Goal: Check status: Check status

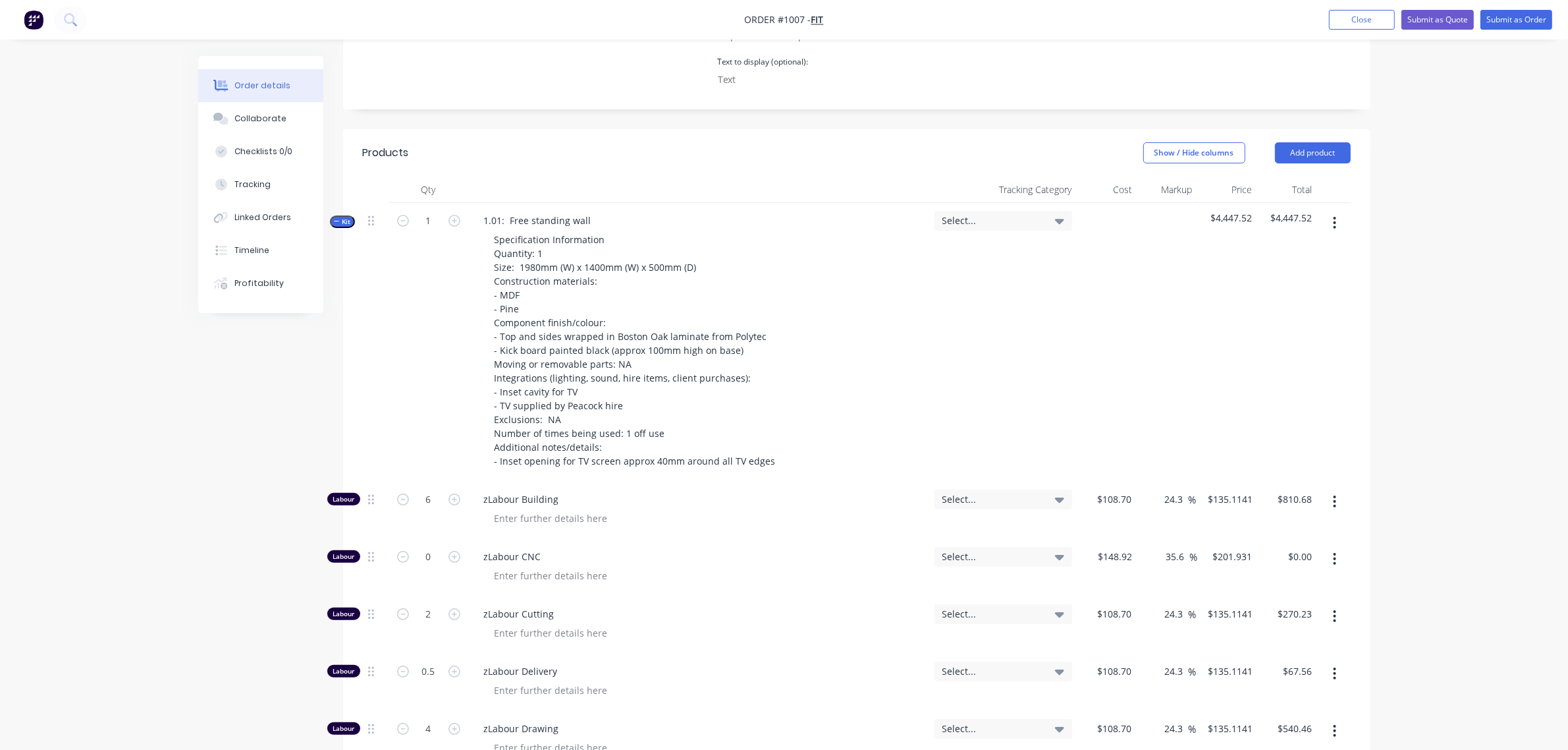
scroll to position [384, 0]
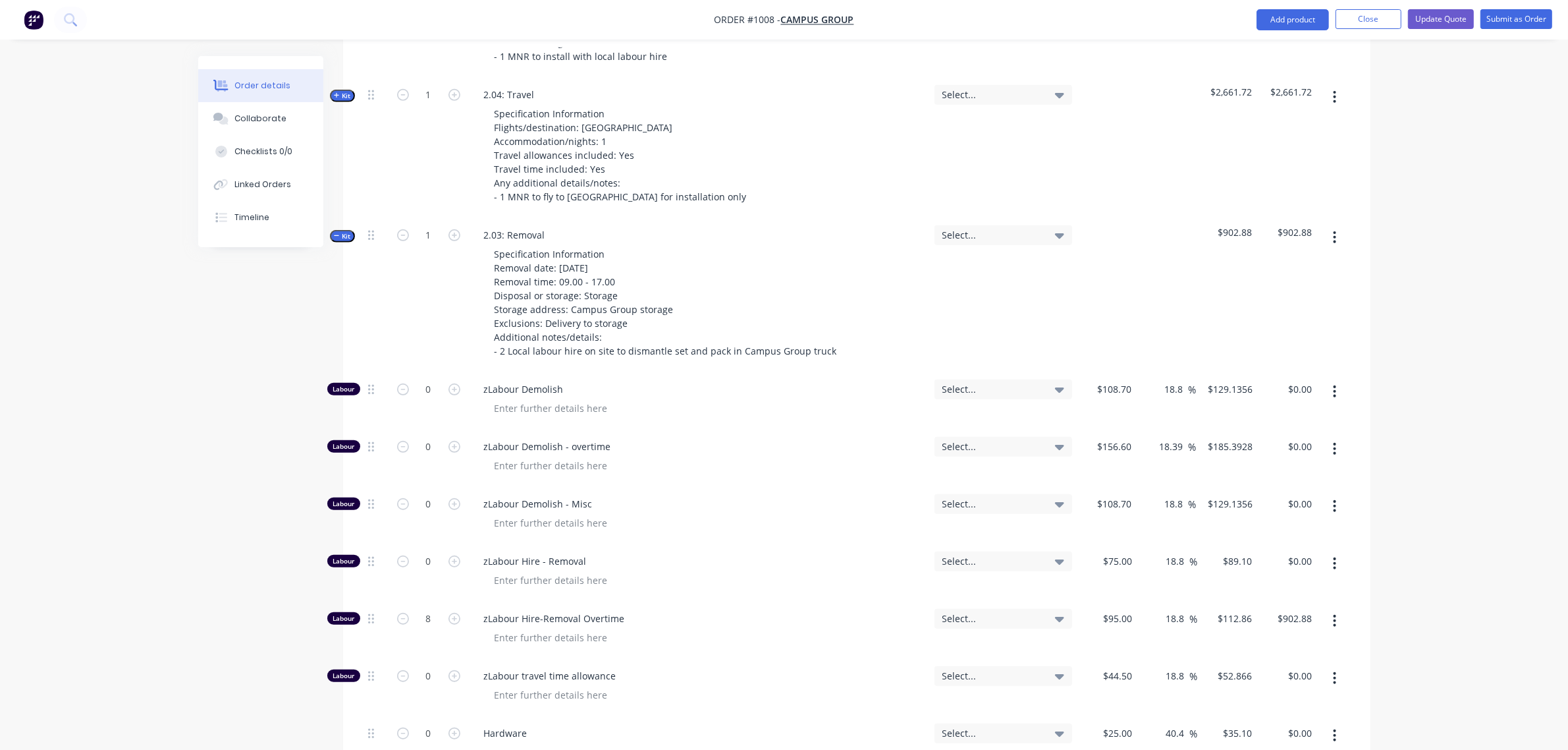
scroll to position [1005, 0]
click at [346, 230] on span "Kit" at bounding box center [342, 234] width 17 height 10
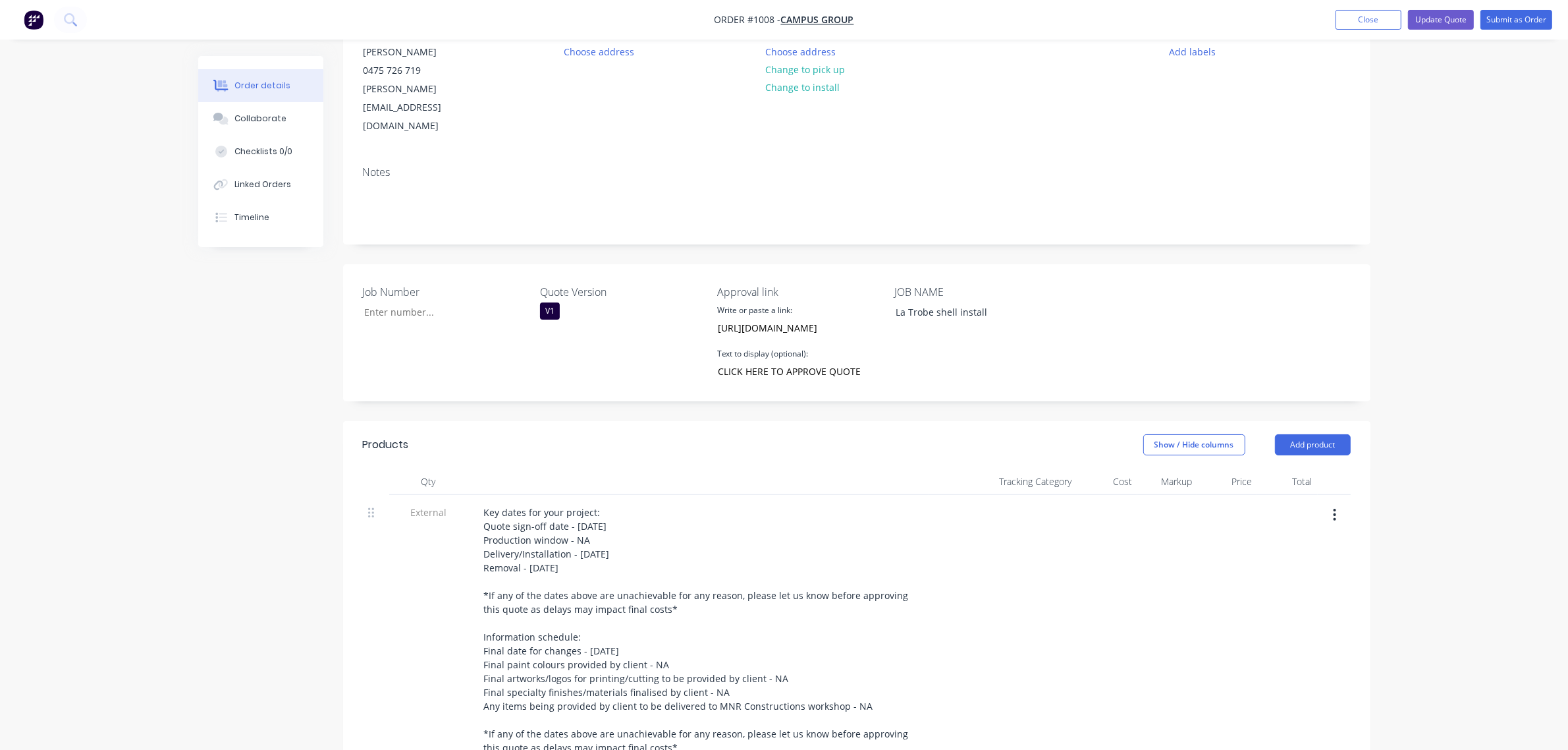
scroll to position [139, 0]
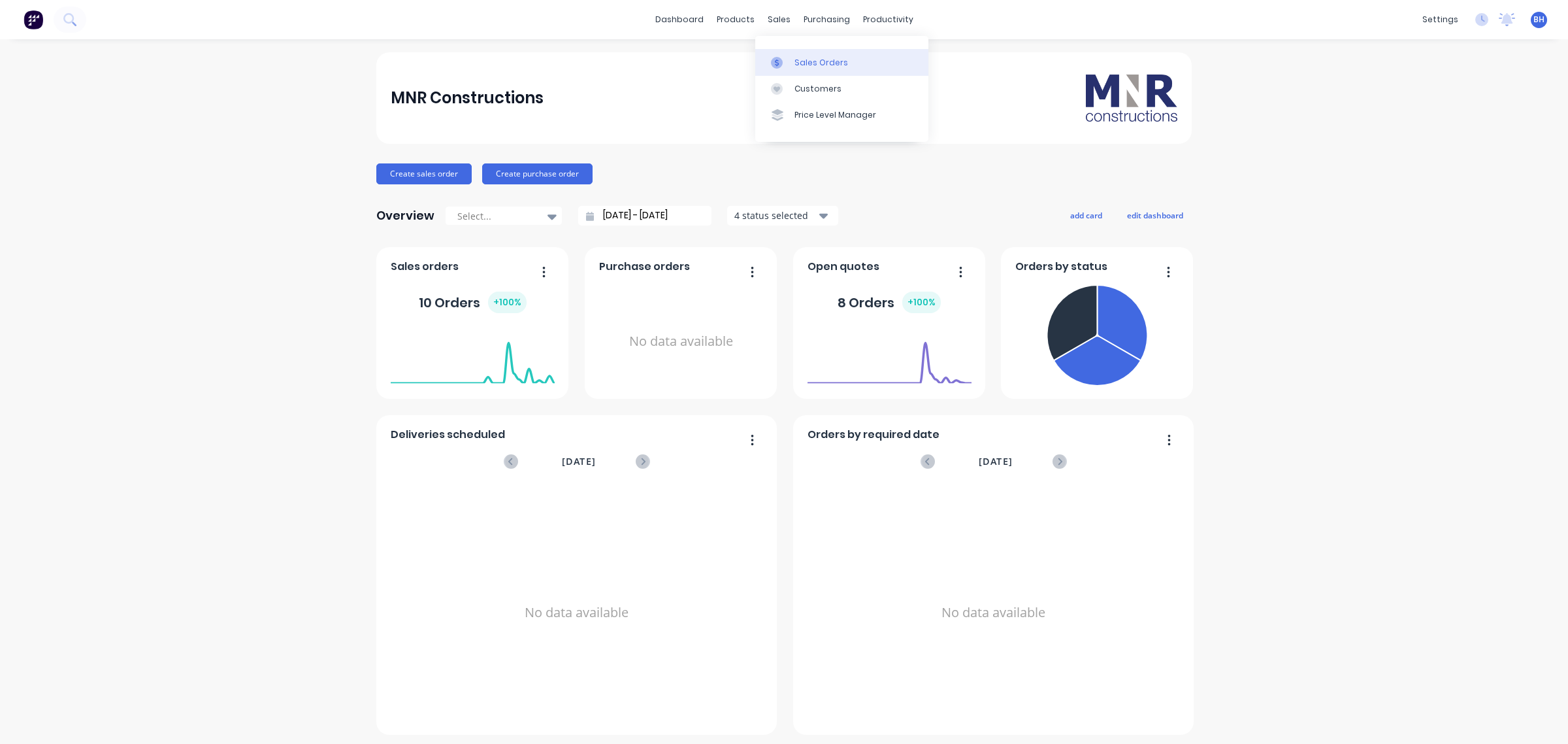
click at [797, 65] on div "Sales Orders" at bounding box center [821, 62] width 54 height 11
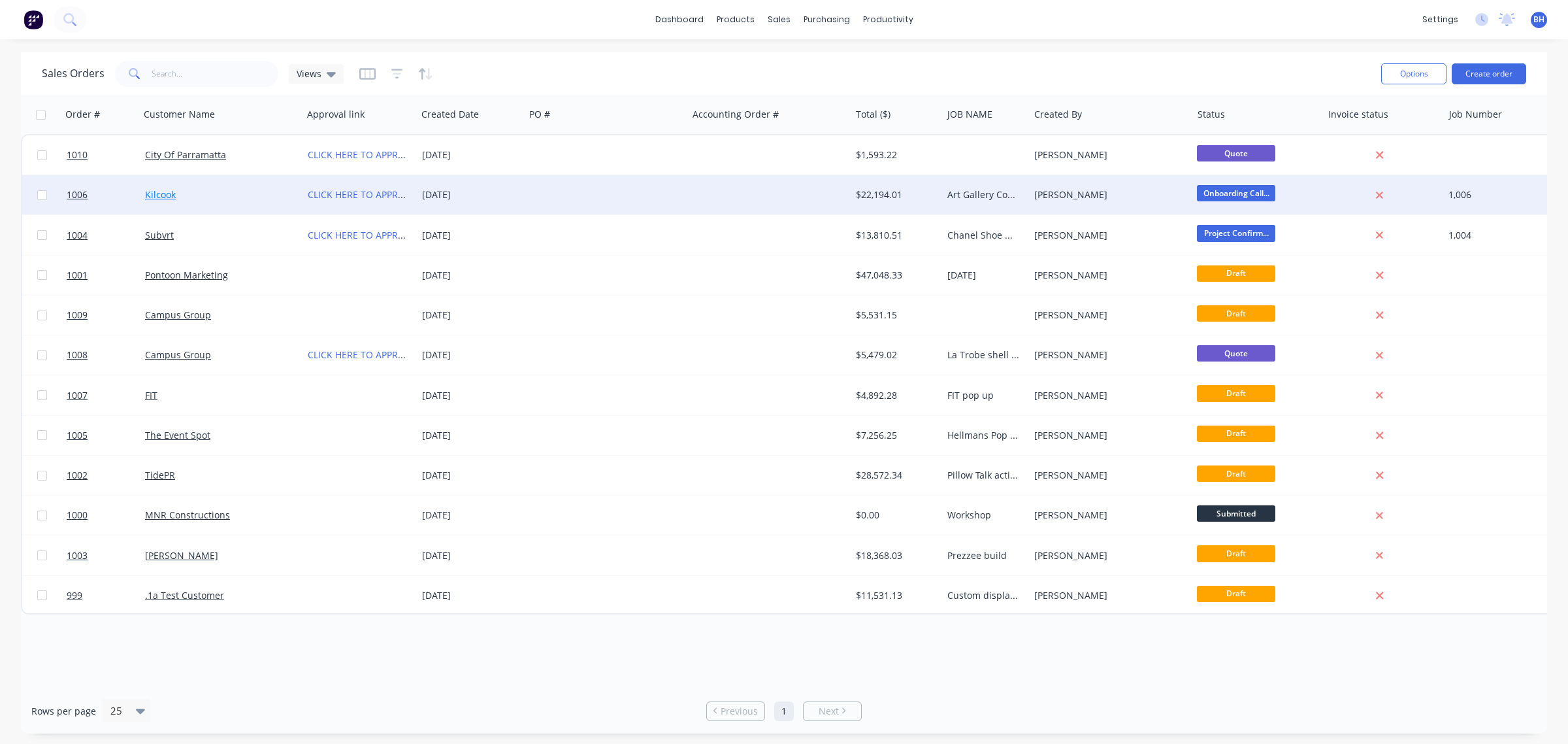
click at [161, 196] on link "Kilcook" at bounding box center [160, 195] width 30 height 12
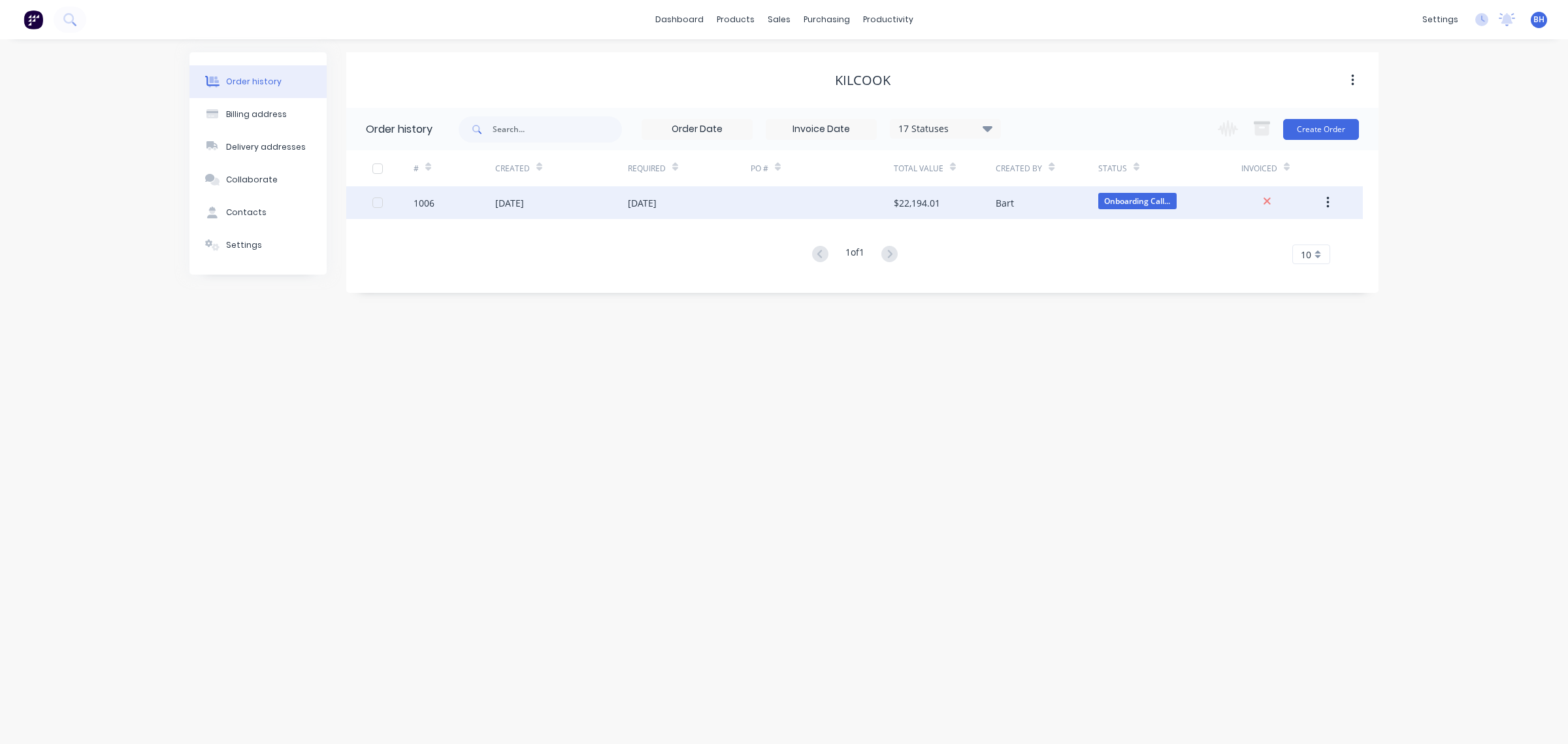
click at [507, 200] on div "[DATE]" at bounding box center [510, 203] width 29 height 14
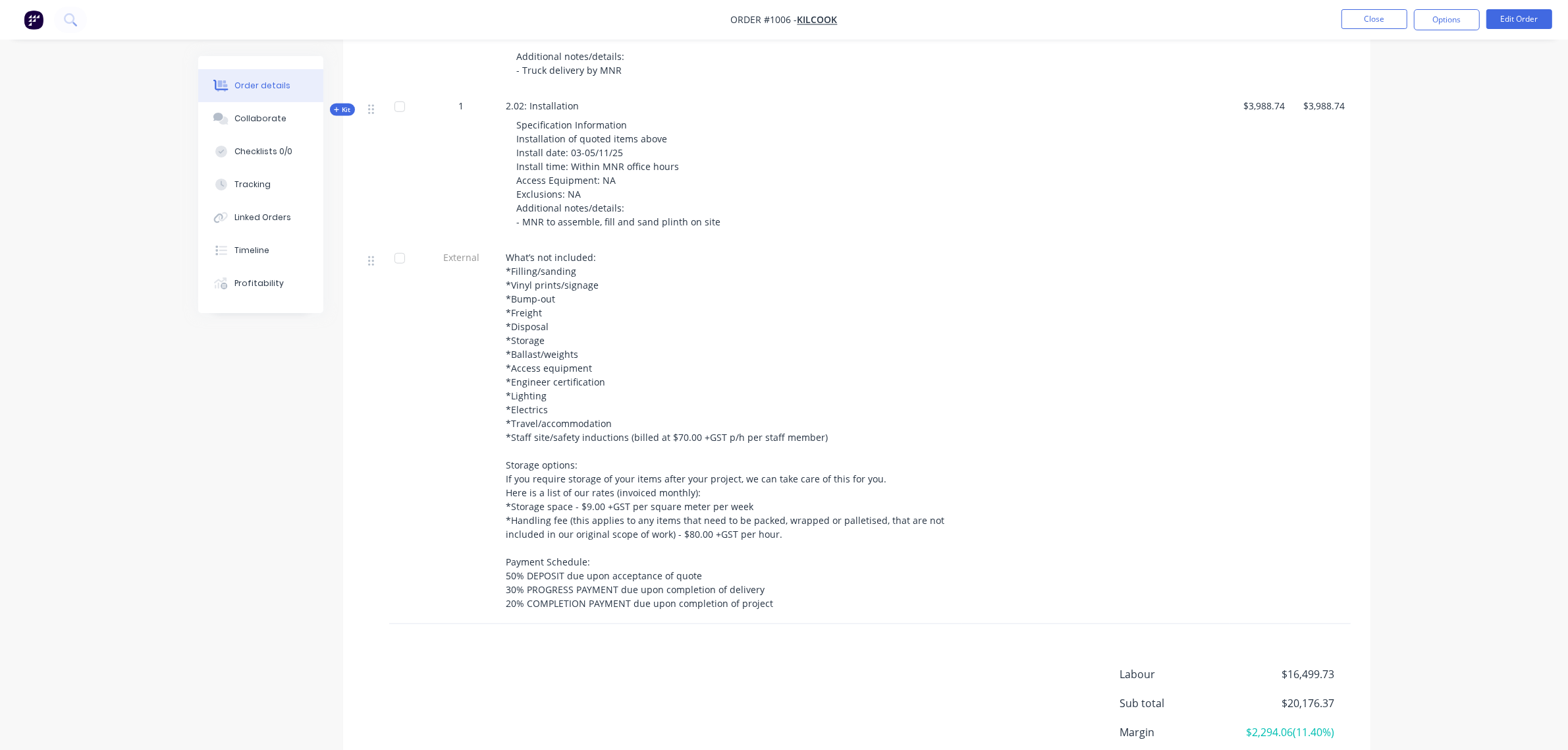
scroll to position [1507, 0]
